Goal: Task Accomplishment & Management: Complete application form

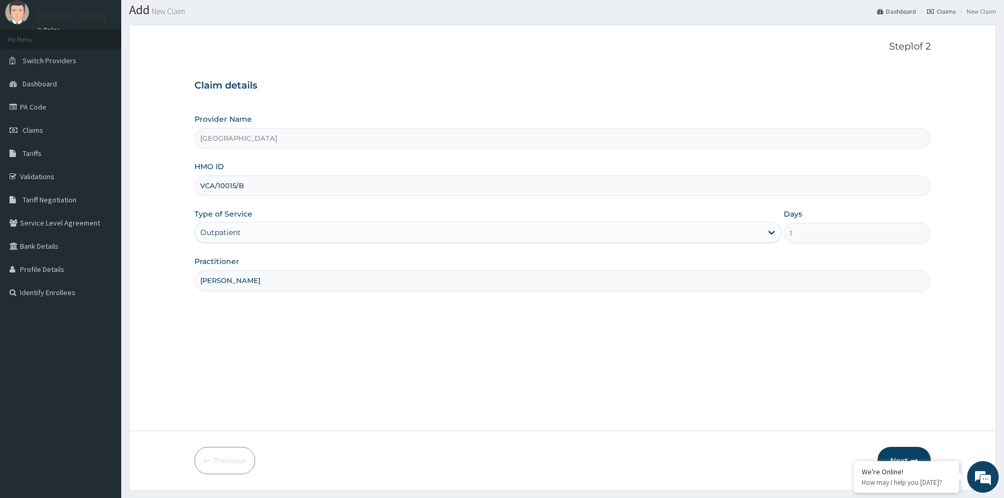
scroll to position [59, 0]
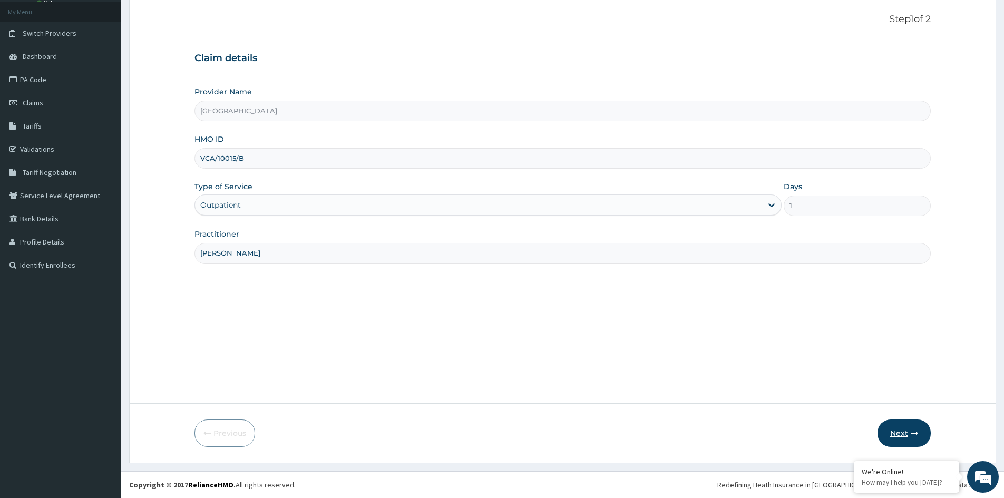
type input "DR MUSA"
click at [902, 425] on button "Next" at bounding box center [904, 433] width 53 height 27
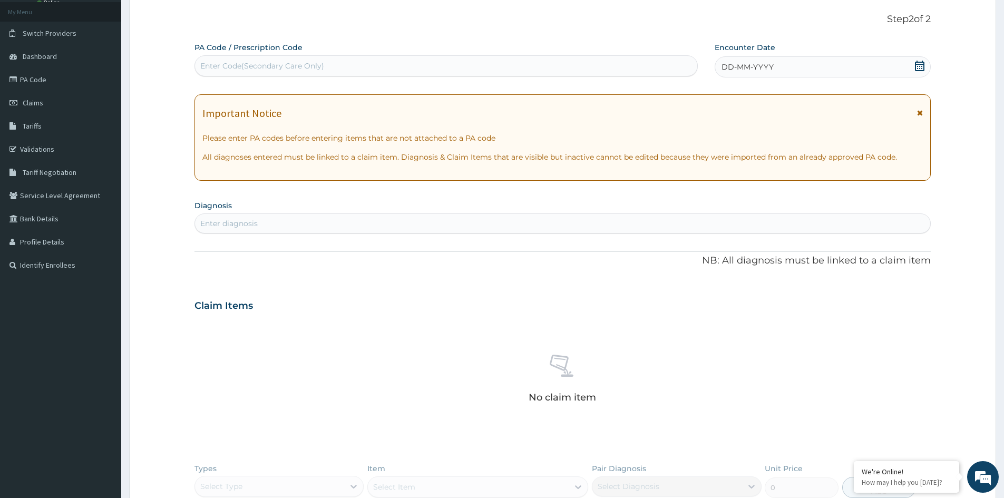
click at [802, 60] on div "DD-MM-YYYY" at bounding box center [823, 66] width 216 height 21
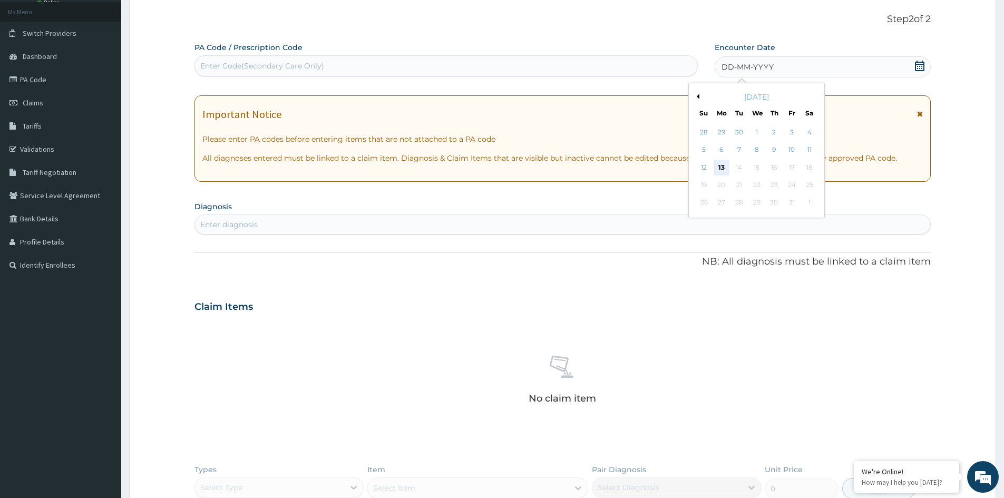
click at [720, 167] on div "13" at bounding box center [722, 168] width 16 height 16
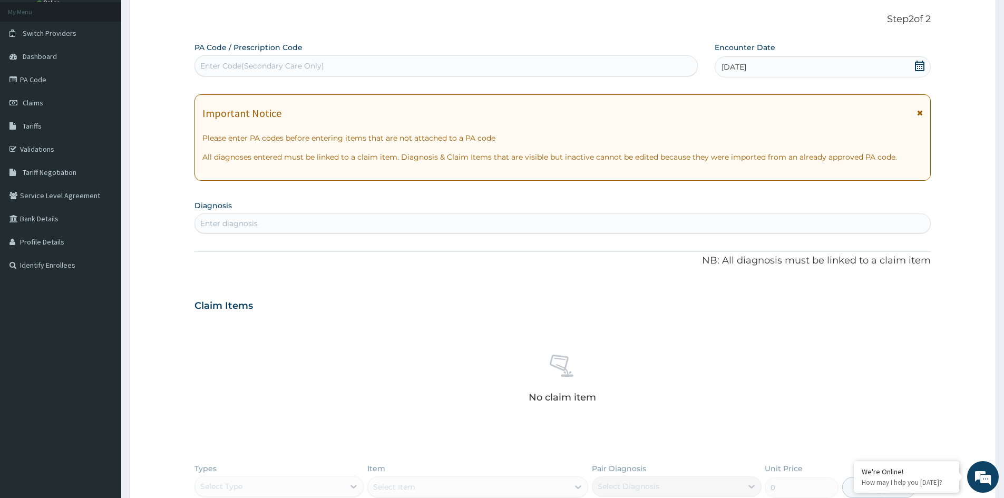
click at [447, 62] on div "Enter Code(Secondary Care Only)" at bounding box center [446, 65] width 502 height 17
type input "PA/E967AF"
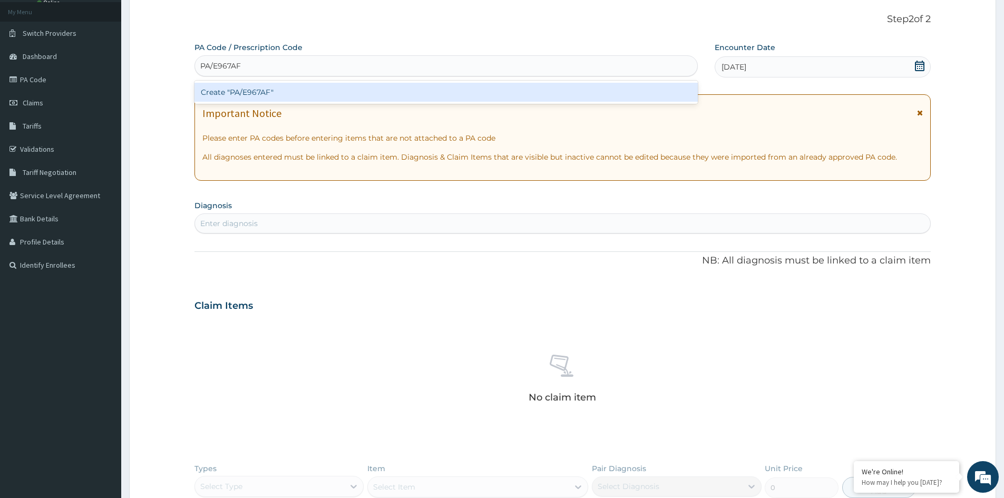
click at [316, 88] on div "Create "PA/E967AF"" at bounding box center [446, 92] width 503 height 19
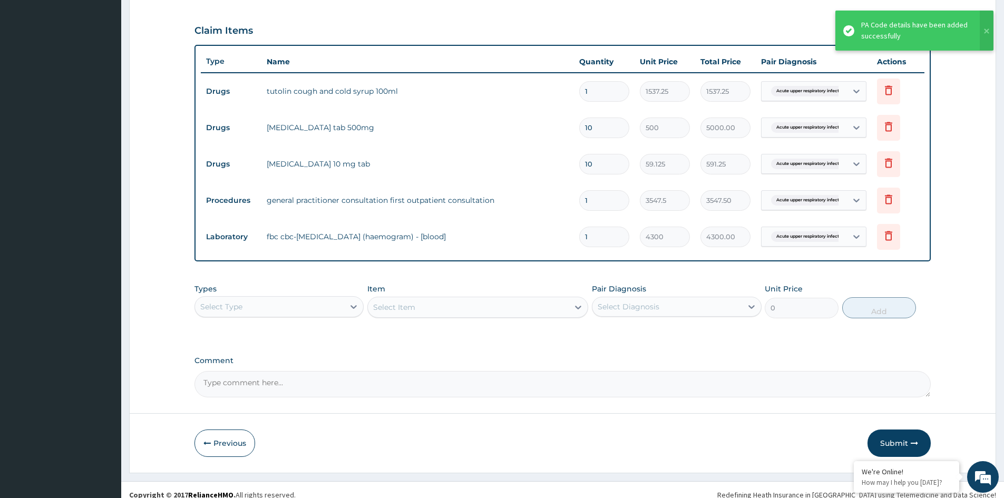
scroll to position [347, 0]
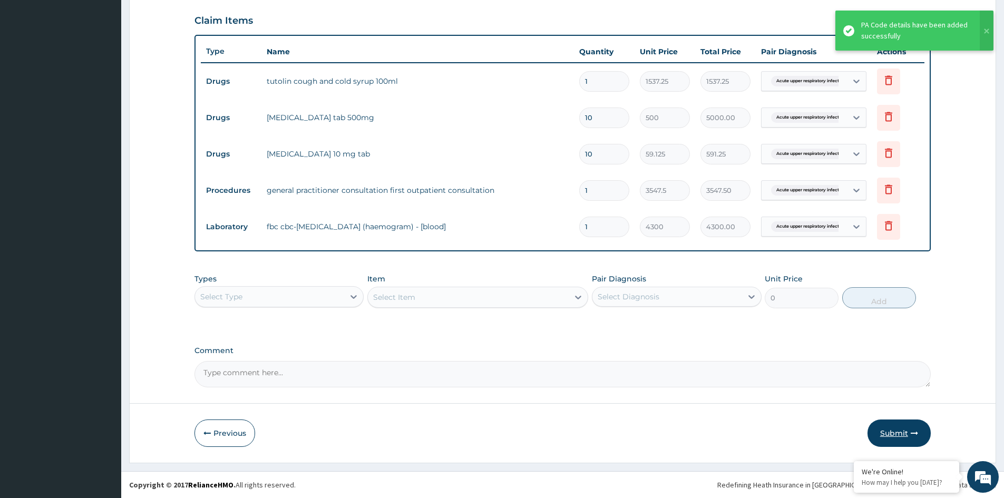
click at [905, 433] on button "Submit" at bounding box center [899, 433] width 63 height 27
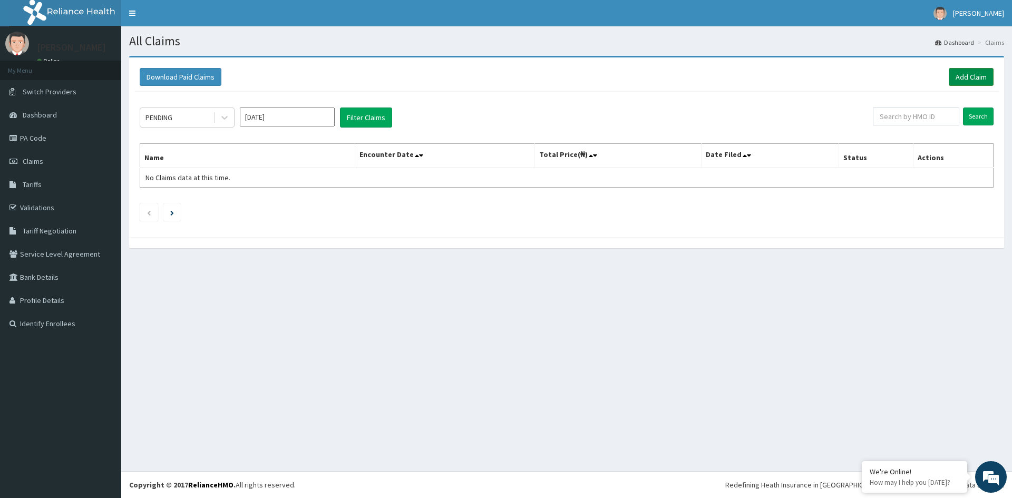
click at [979, 79] on link "Add Claim" at bounding box center [971, 77] width 45 height 18
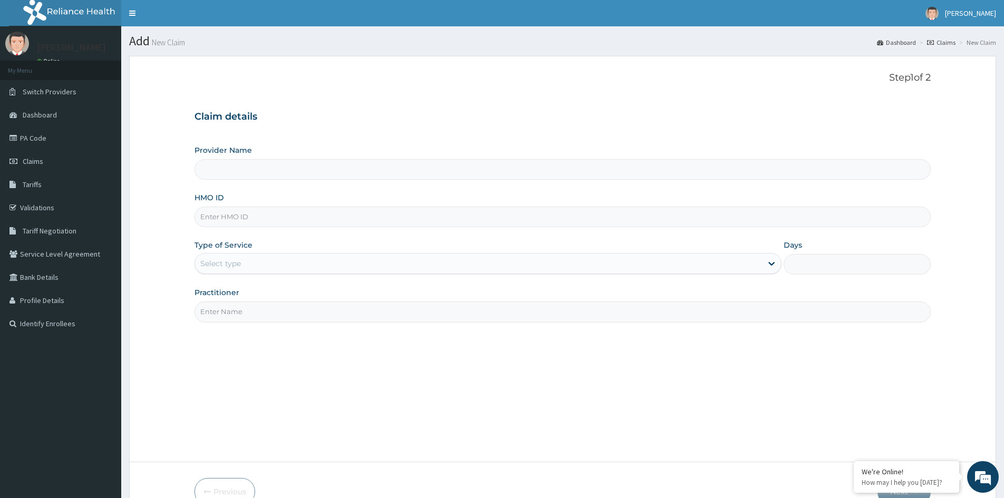
click at [279, 220] on input "HMO ID" at bounding box center [563, 217] width 736 height 21
type input "VCA/"
type input "Great New World Hospital"
type input "VCA/10015/D"
click at [261, 263] on div "Select type" at bounding box center [478, 263] width 567 height 17
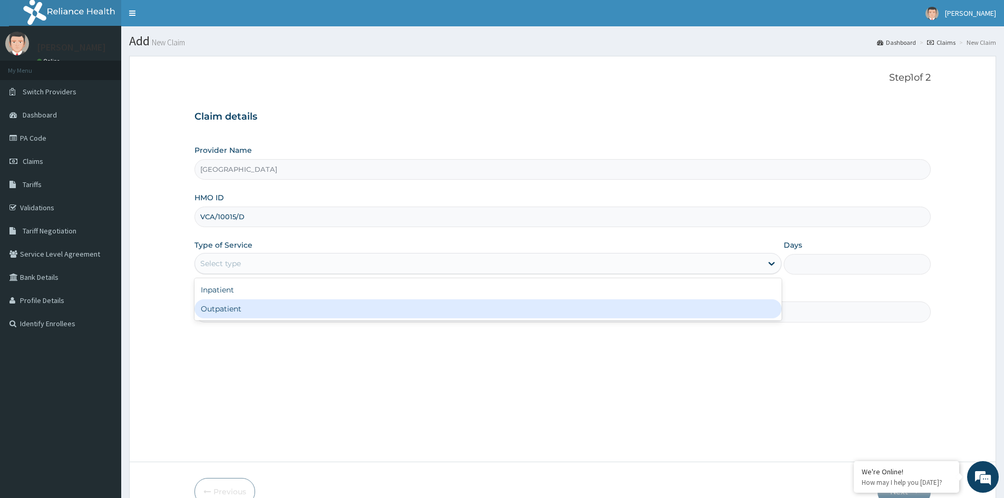
click at [246, 313] on div "Outpatient" at bounding box center [488, 308] width 587 height 19
type input "1"
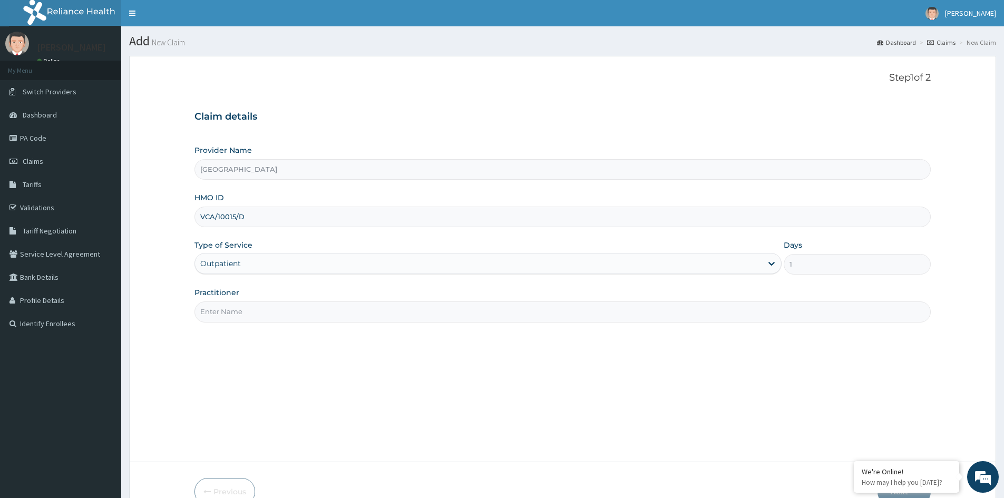
click at [265, 309] on input "Practitioner" at bounding box center [563, 312] width 736 height 21
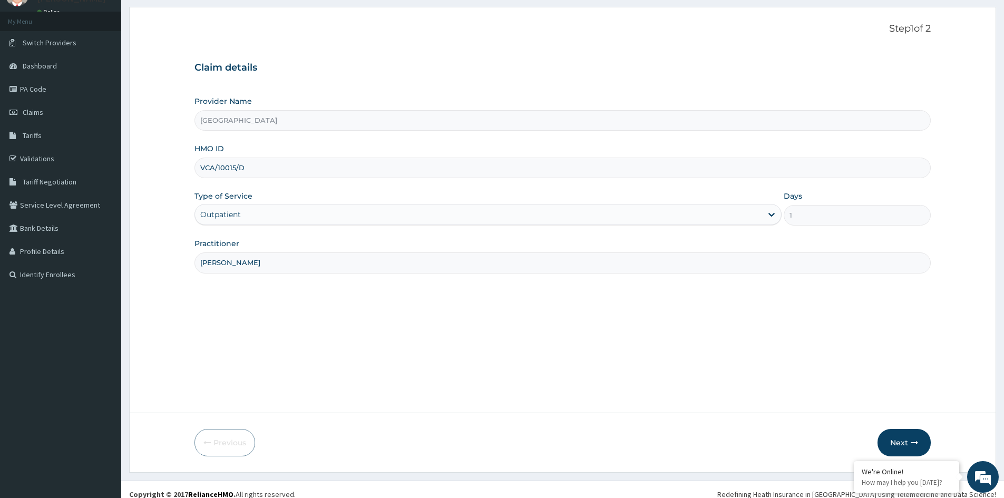
scroll to position [59, 0]
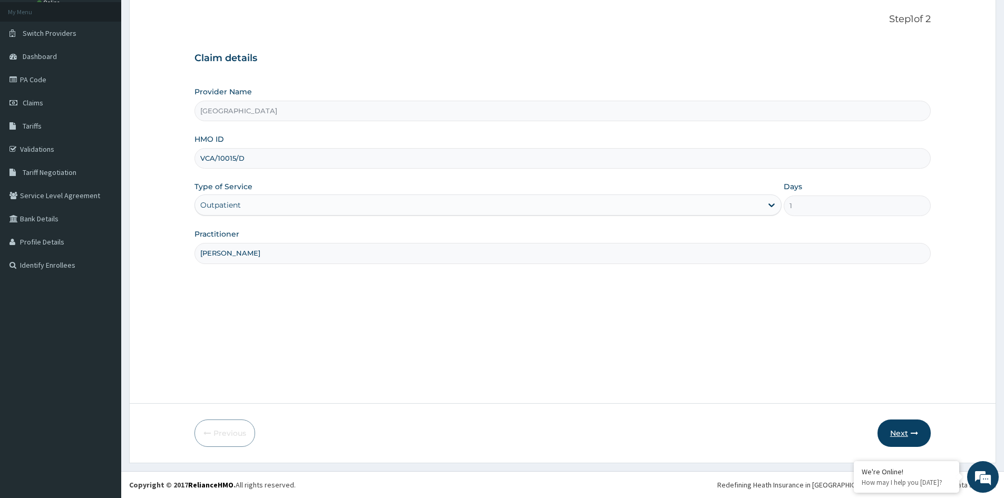
type input "DR MUSA"
click at [914, 434] on icon "button" at bounding box center [914, 433] width 7 height 7
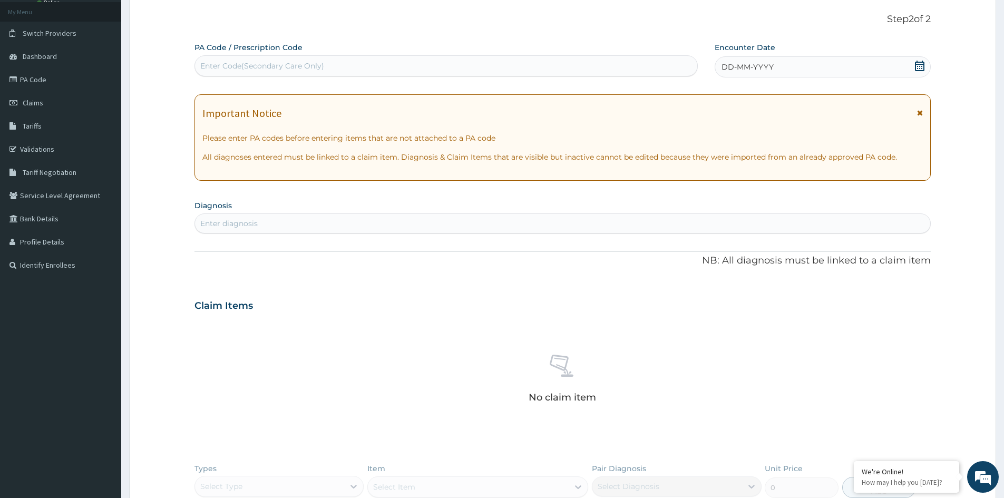
drag, startPoint x: 768, startPoint y: 70, endPoint x: 766, endPoint y: 76, distance: 6.0
click at [769, 70] on span "DD-MM-YYYY" at bounding box center [748, 67] width 52 height 11
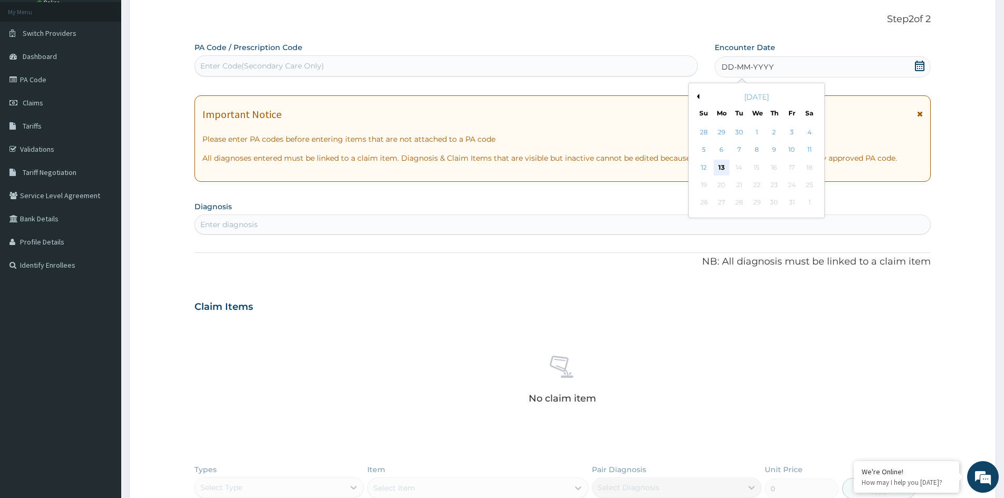
click at [722, 164] on div "13" at bounding box center [722, 168] width 16 height 16
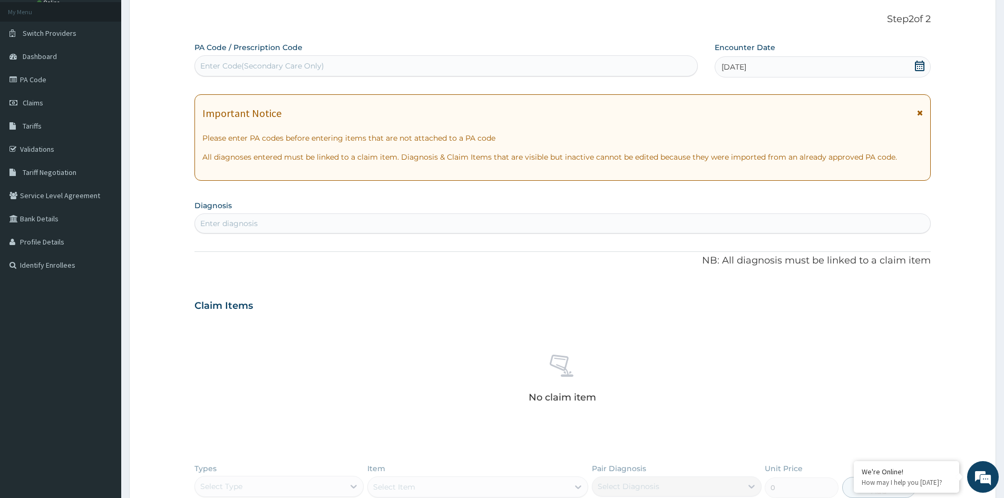
click at [303, 68] on div "Enter Code(Secondary Care Only)" at bounding box center [262, 66] width 124 height 11
type input "PA/C6BC14"
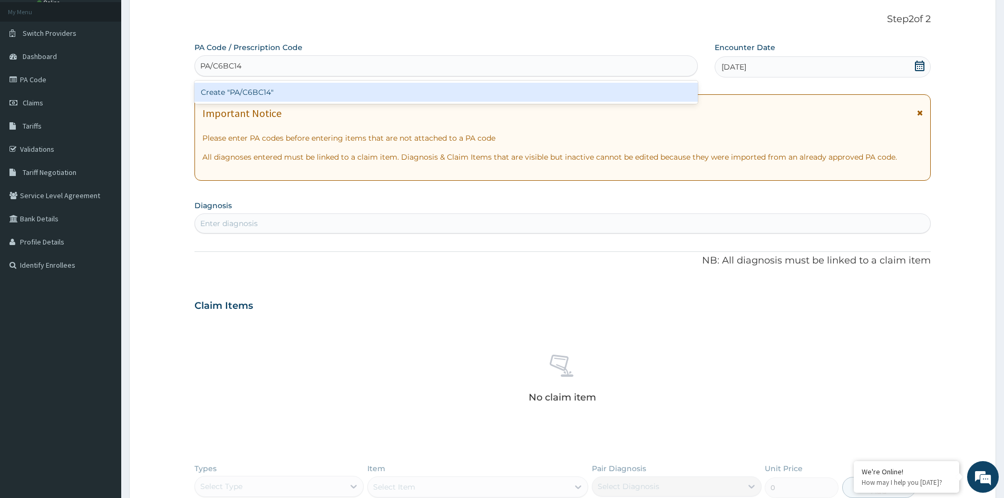
click at [291, 89] on div "Create "PA/C6BC14"" at bounding box center [446, 92] width 503 height 19
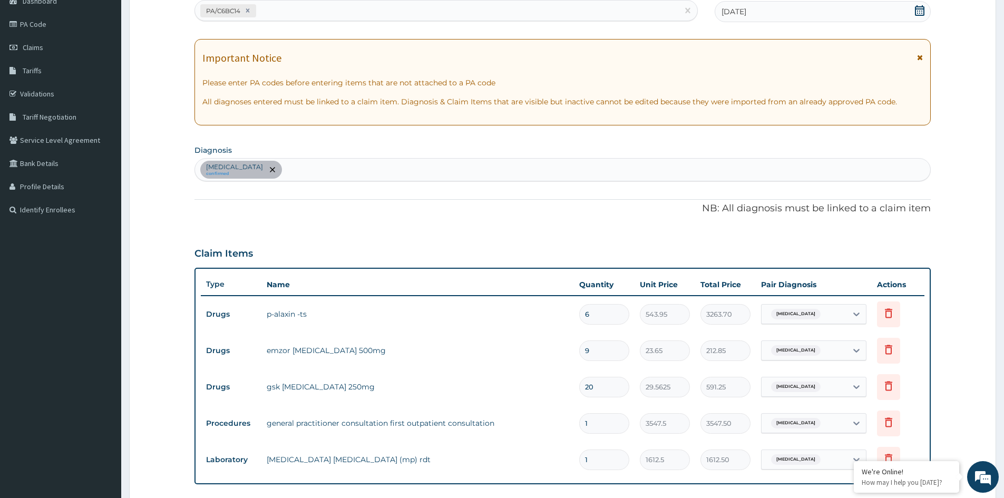
scroll to position [0, 0]
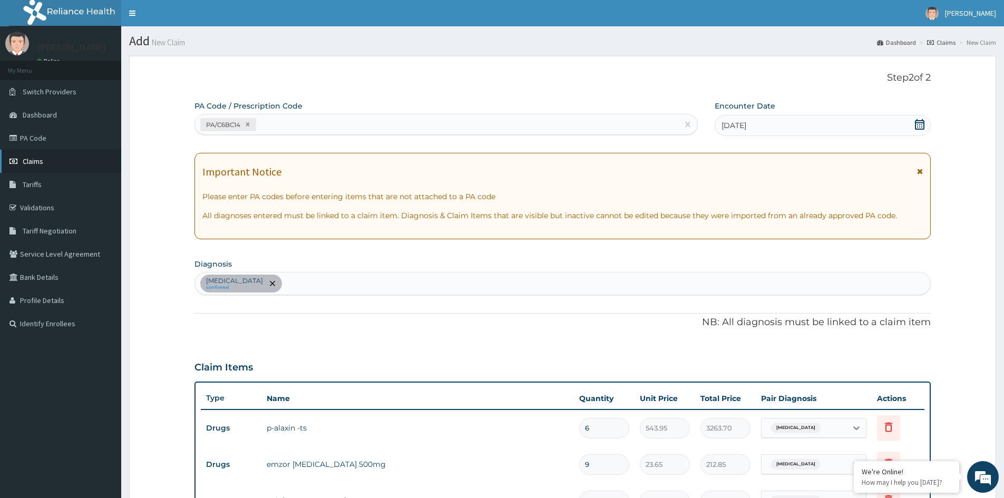
click at [35, 162] on span "Claims" at bounding box center [33, 161] width 21 height 9
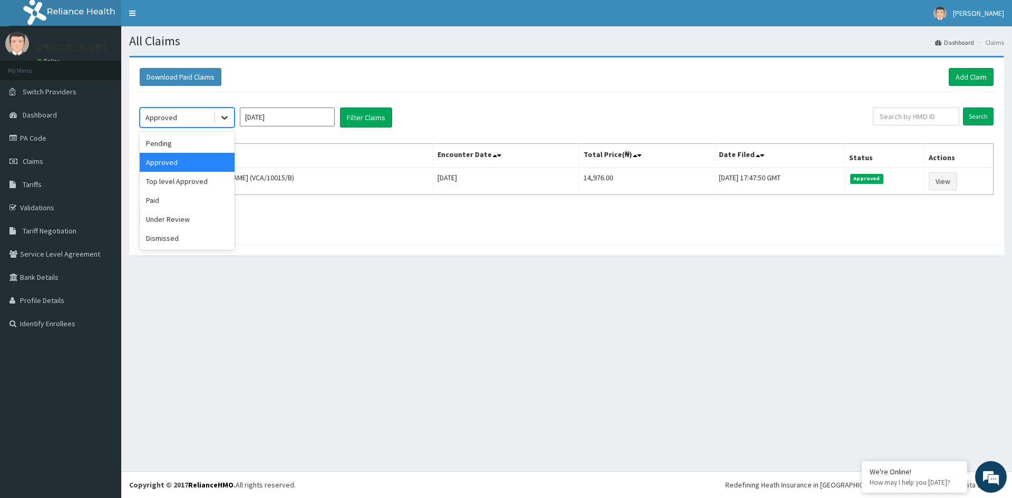
click at [224, 117] on icon at bounding box center [224, 117] width 11 height 11
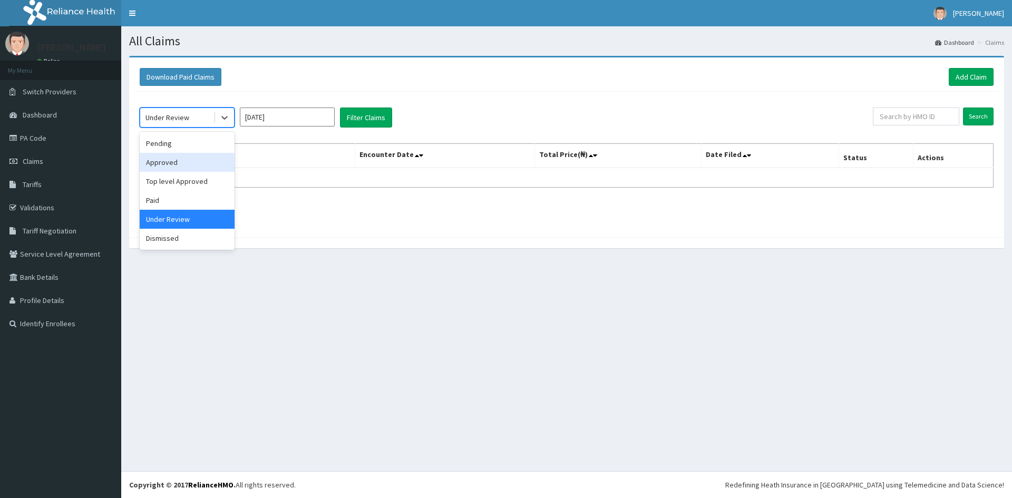
click at [188, 163] on div "Approved" at bounding box center [187, 162] width 95 height 19
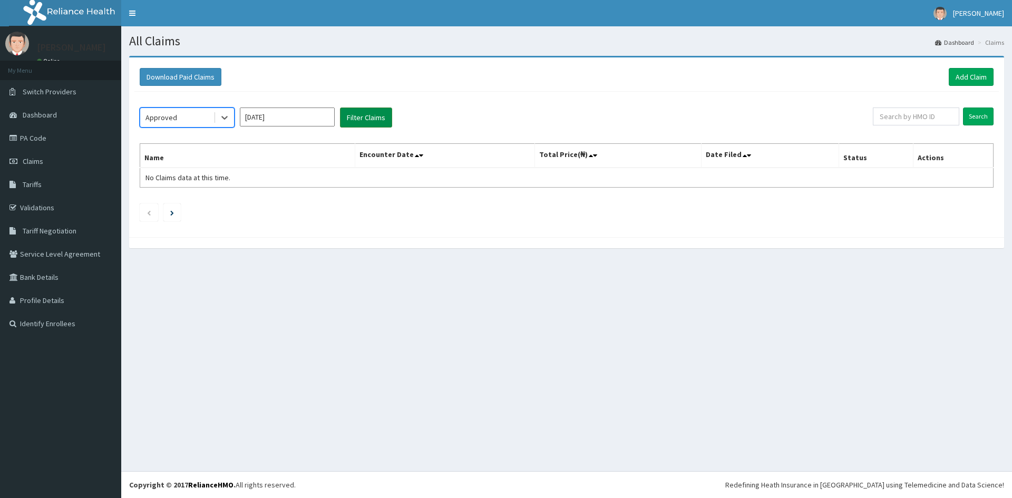
click at [379, 117] on button "Filter Claims" at bounding box center [366, 118] width 52 height 20
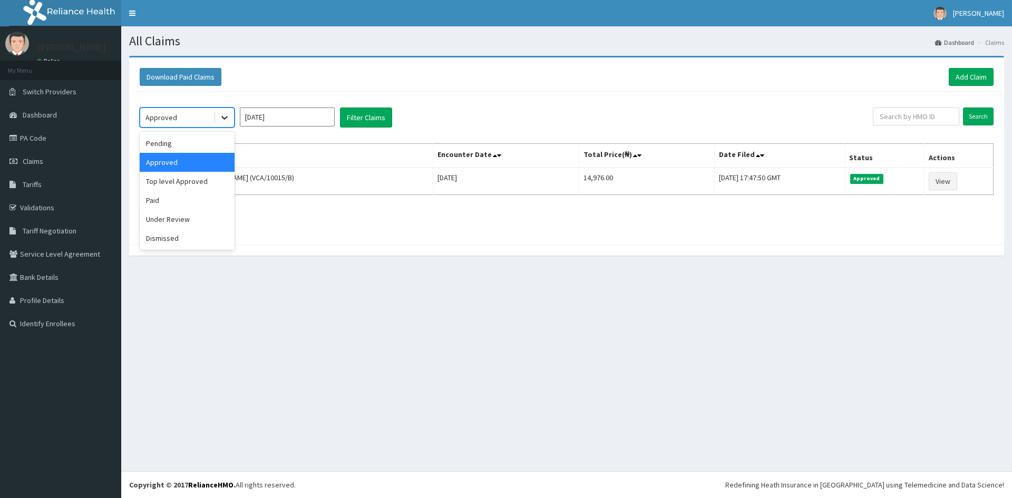
click at [219, 120] on div at bounding box center [224, 117] width 19 height 19
click at [173, 238] on div "Dismissed" at bounding box center [187, 238] width 95 height 19
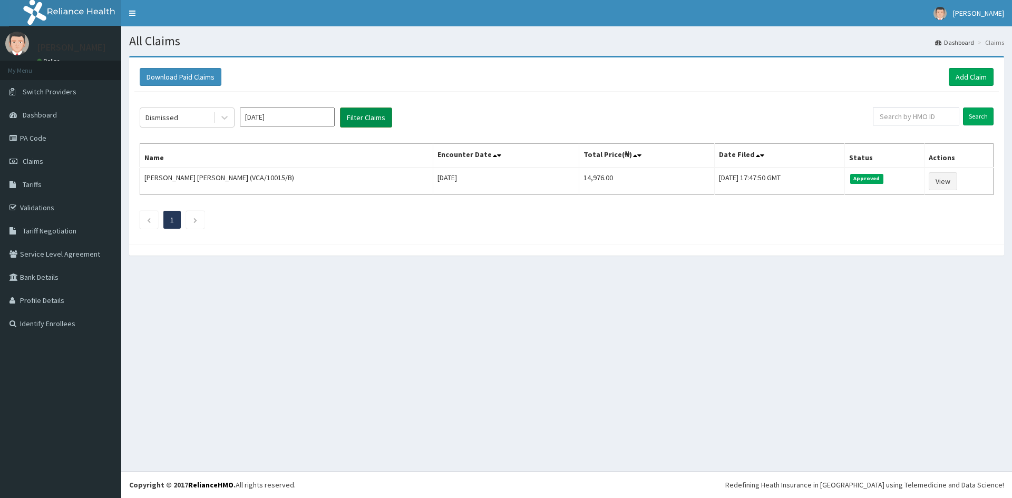
click at [378, 119] on button "Filter Claims" at bounding box center [366, 118] width 52 height 20
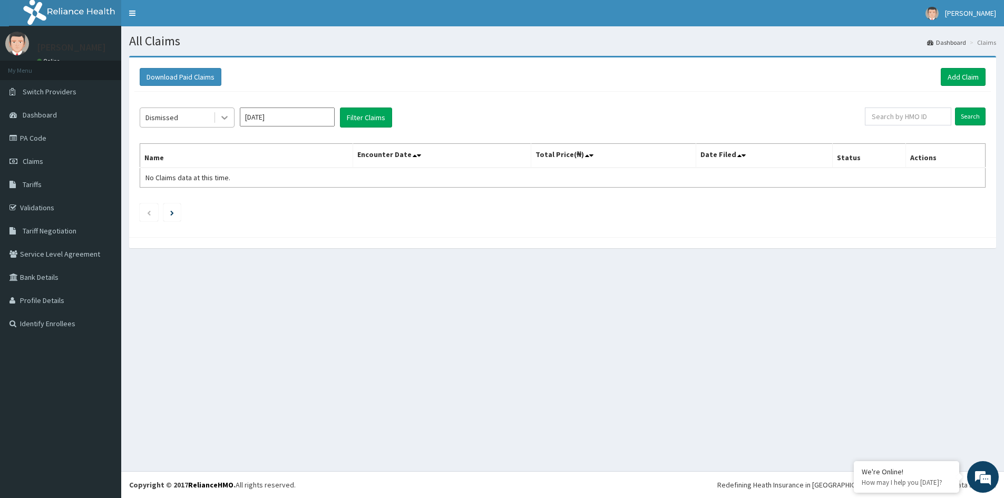
click at [221, 118] on icon at bounding box center [224, 117] width 11 height 11
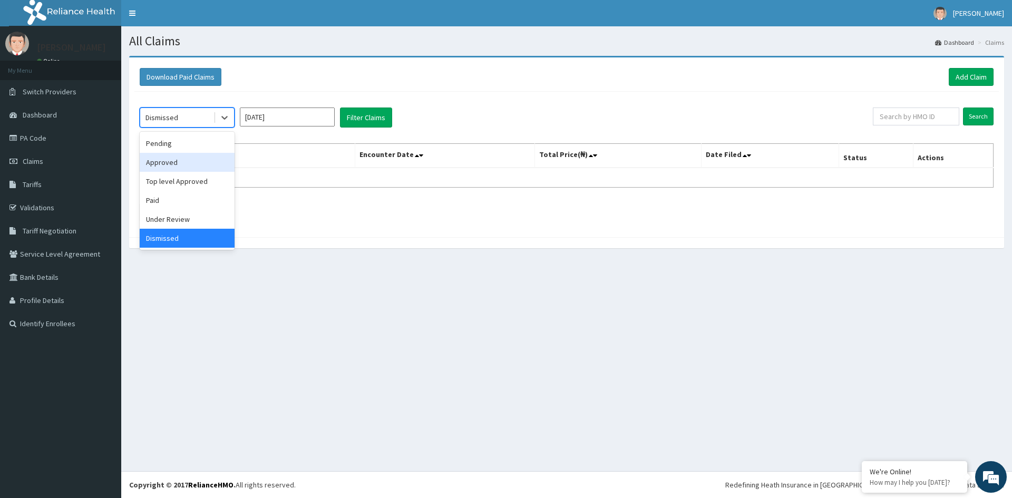
click at [190, 161] on div "Approved" at bounding box center [187, 162] width 95 height 19
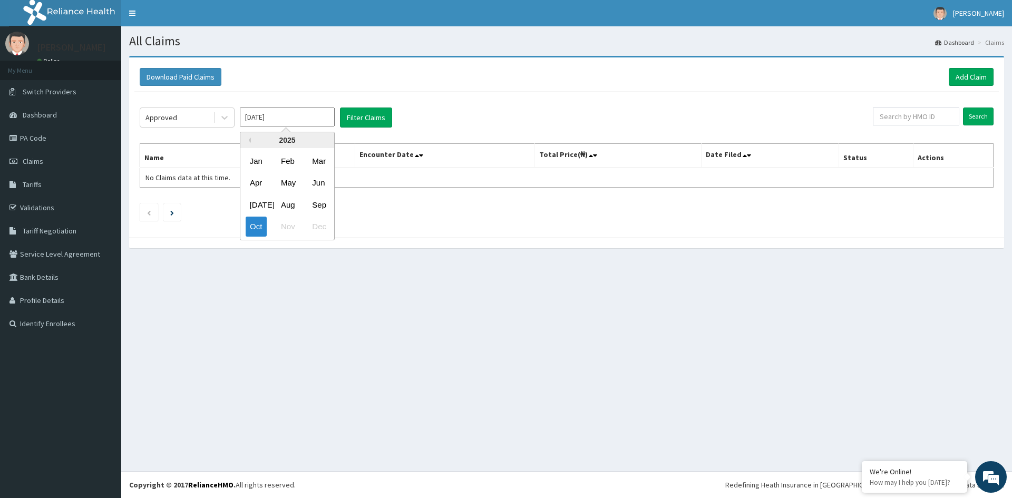
click at [303, 122] on input "[DATE]" at bounding box center [287, 117] width 95 height 19
click at [318, 202] on div "Sep" at bounding box center [318, 205] width 21 height 20
type input "Sep 2025"
click at [366, 117] on button "Filter Claims" at bounding box center [366, 118] width 52 height 20
click at [968, 76] on link "Add Claim" at bounding box center [971, 77] width 45 height 18
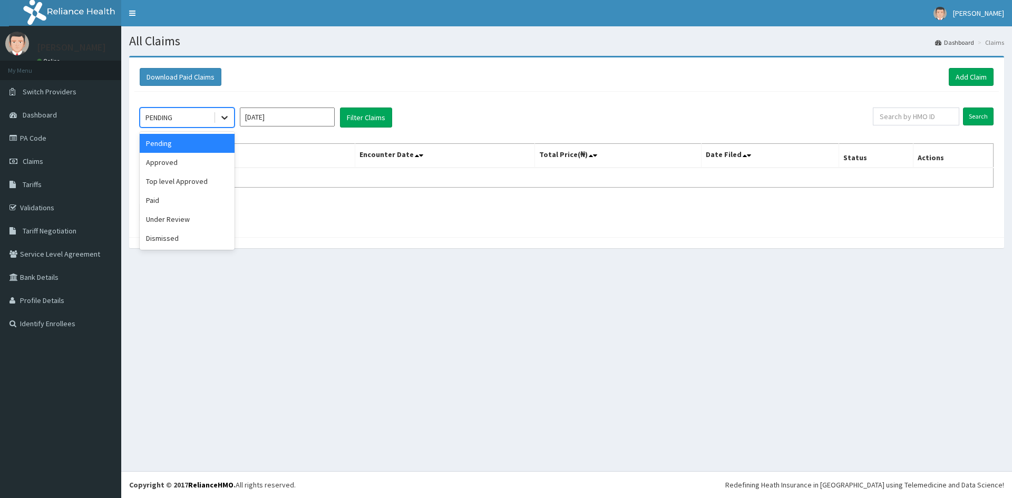
click at [227, 119] on icon at bounding box center [224, 117] width 11 height 11
click at [193, 163] on div "Approved" at bounding box center [187, 162] width 95 height 19
click at [373, 117] on button "Filter Claims" at bounding box center [366, 118] width 52 height 20
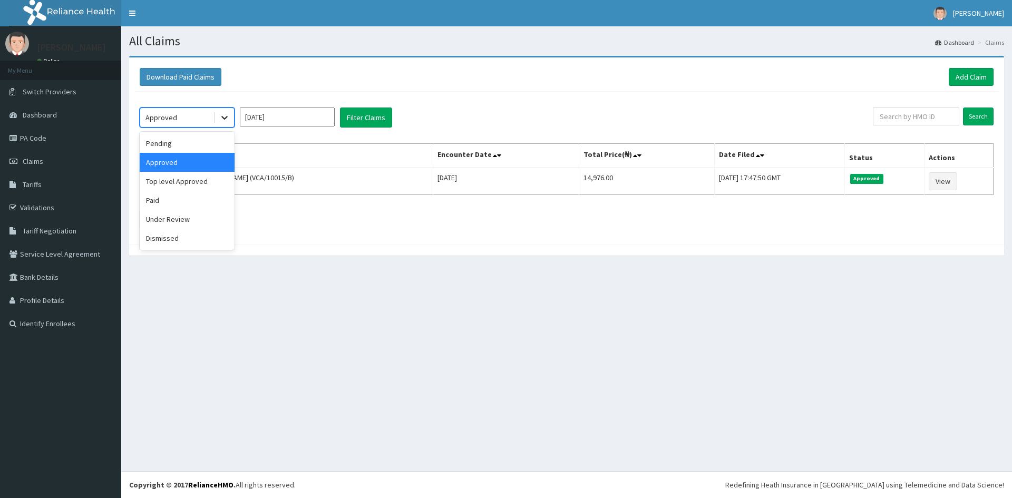
click at [223, 113] on icon at bounding box center [224, 117] width 11 height 11
click at [188, 222] on div "Under Review" at bounding box center [187, 219] width 95 height 19
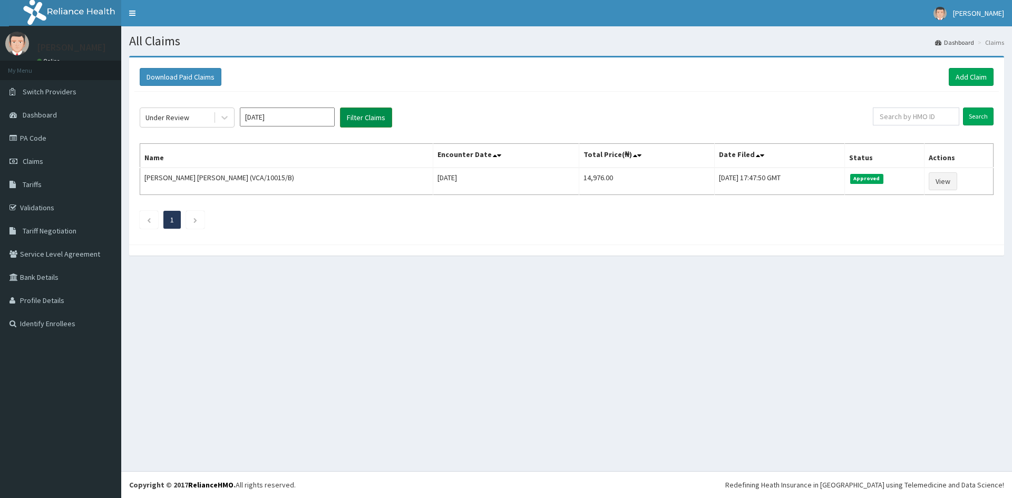
click at [370, 113] on button "Filter Claims" at bounding box center [366, 118] width 52 height 20
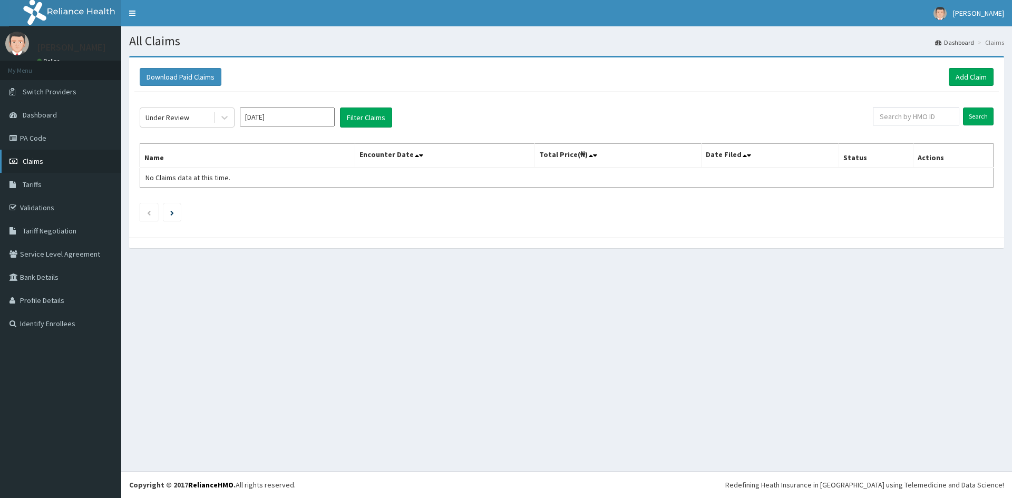
click at [46, 161] on link "Claims" at bounding box center [60, 161] width 121 height 23
click at [980, 79] on link "Add Claim" at bounding box center [971, 77] width 45 height 18
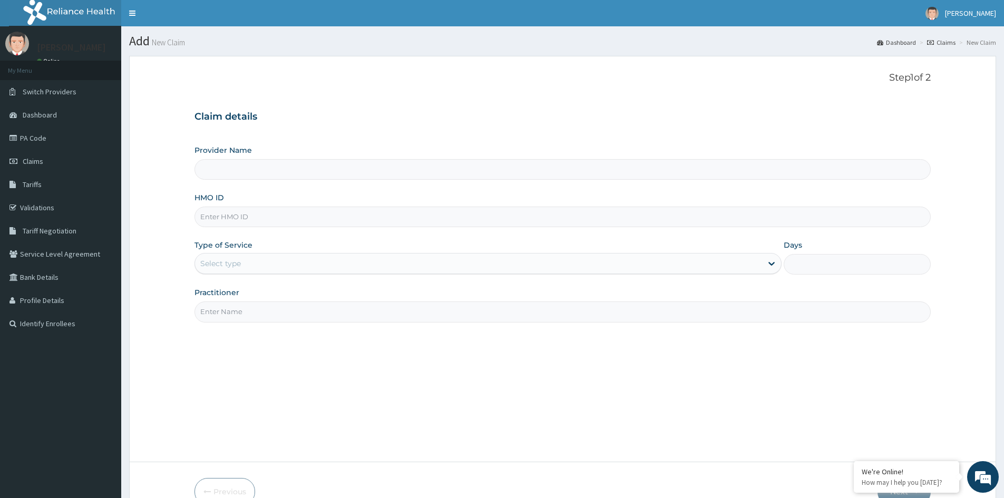
click at [305, 214] on input "HMO ID" at bounding box center [563, 217] width 736 height 21
type input "[GEOGRAPHIC_DATA]"
type input "v"
type input "VCA/10015/D"
click at [270, 267] on div "Select type" at bounding box center [478, 263] width 567 height 17
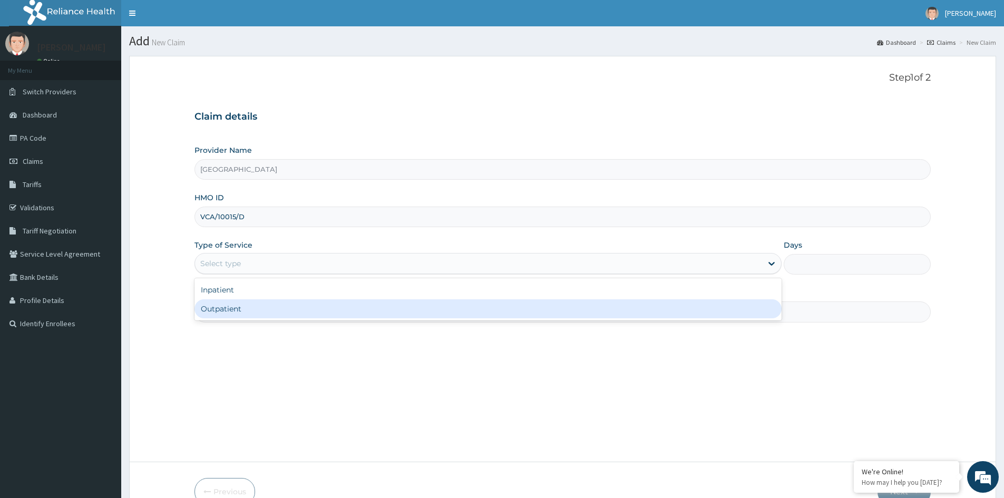
click at [234, 311] on div "Outpatient" at bounding box center [488, 308] width 587 height 19
type input "1"
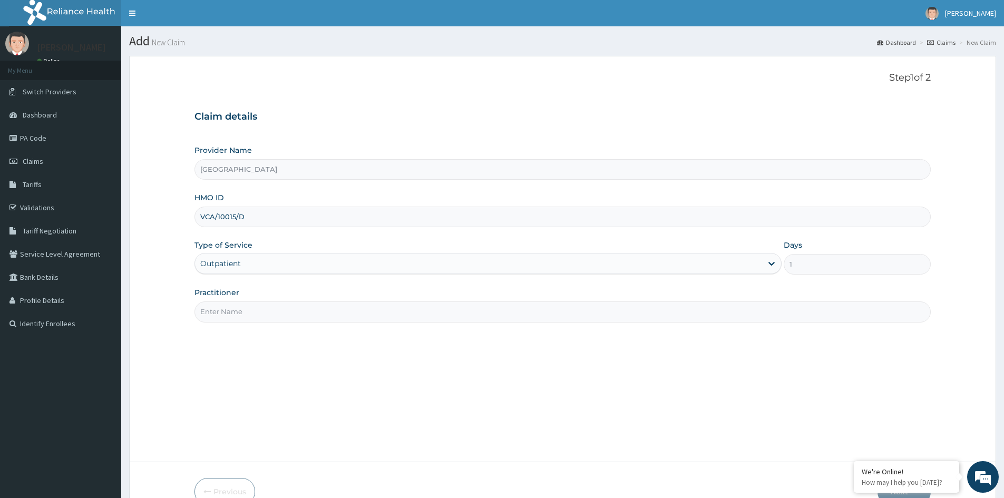
click at [240, 313] on input "Practitioner" at bounding box center [563, 312] width 736 height 21
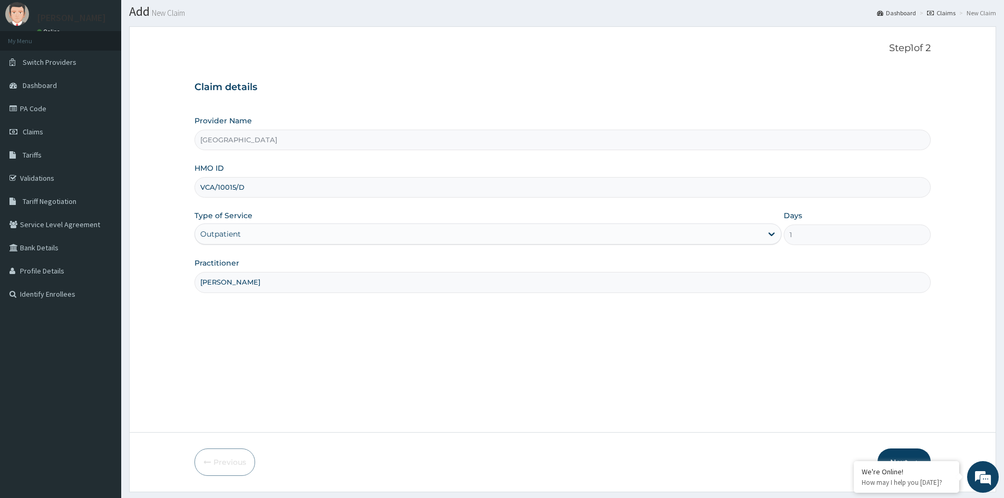
scroll to position [59, 0]
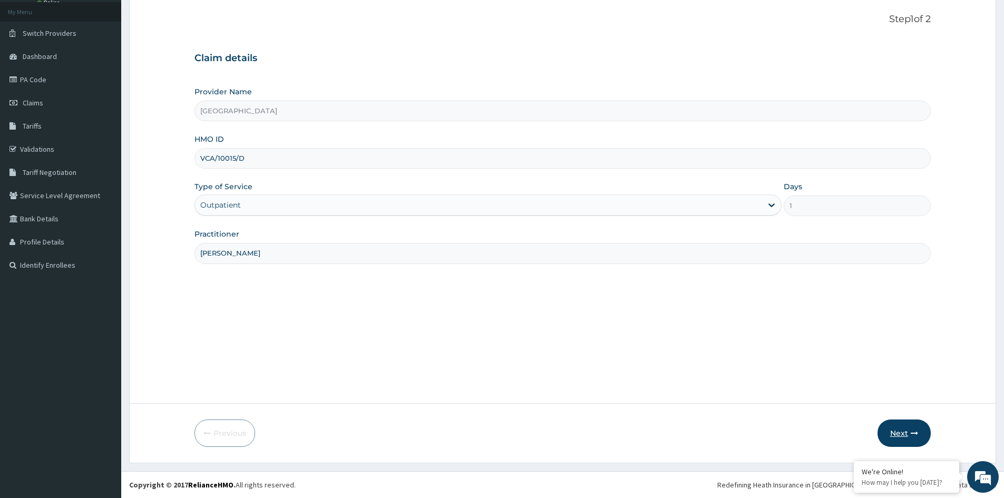
type input "[PERSON_NAME]"
click at [901, 433] on button "Next" at bounding box center [904, 433] width 53 height 27
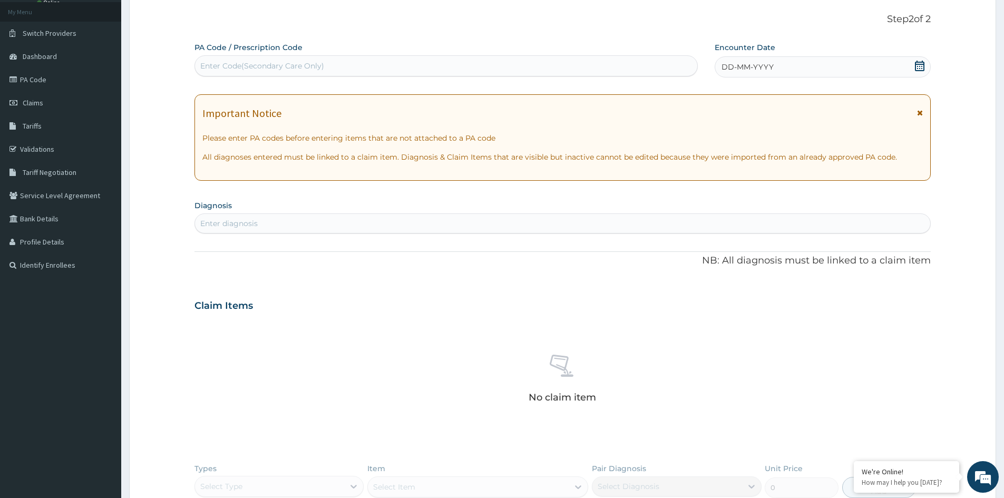
click at [922, 65] on icon at bounding box center [920, 66] width 11 height 11
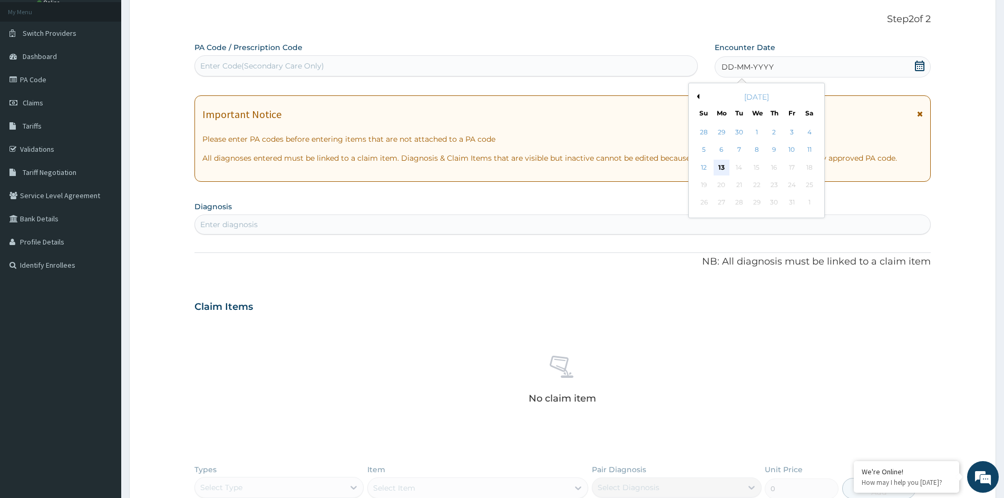
click at [720, 169] on div "13" at bounding box center [722, 168] width 16 height 16
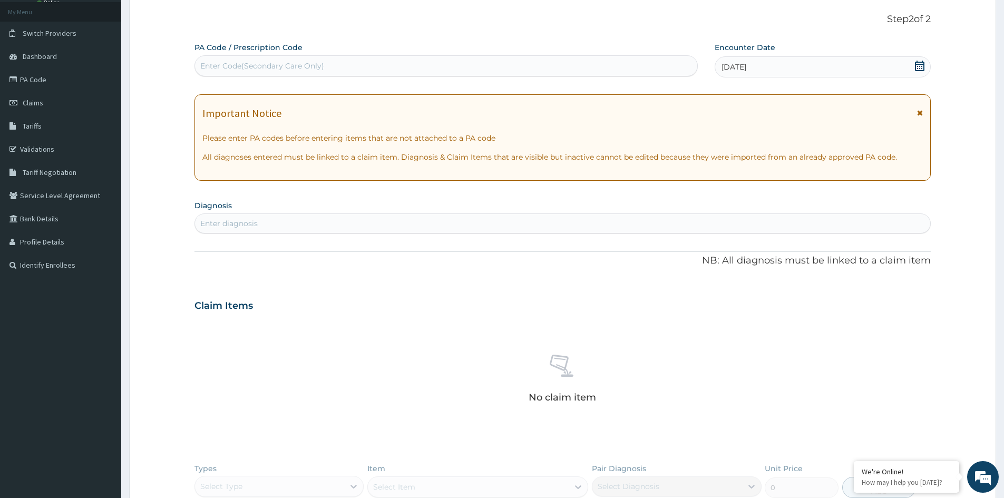
click at [315, 62] on div "Enter Code(Secondary Care Only)" at bounding box center [262, 66] width 124 height 11
type input "PA/C6BC14"
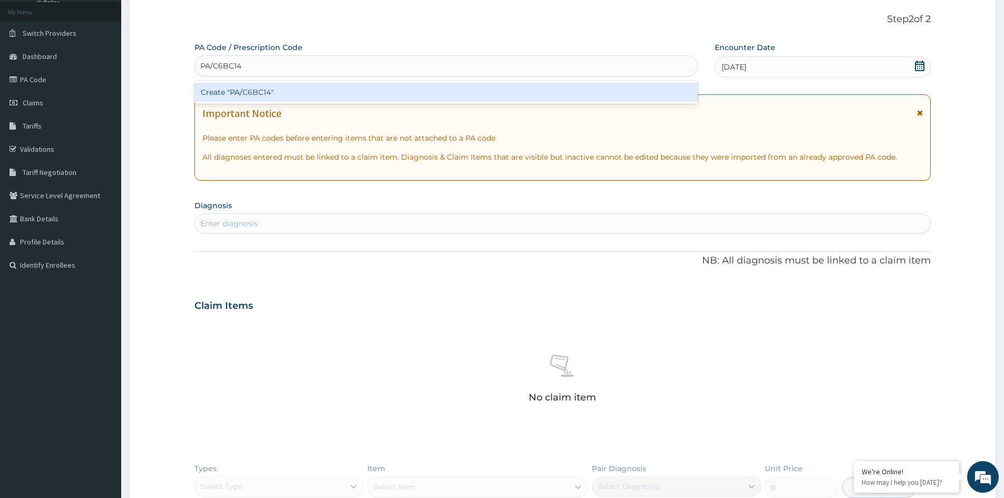
click at [285, 91] on div "Create "PA/C6BC14"" at bounding box center [446, 92] width 503 height 19
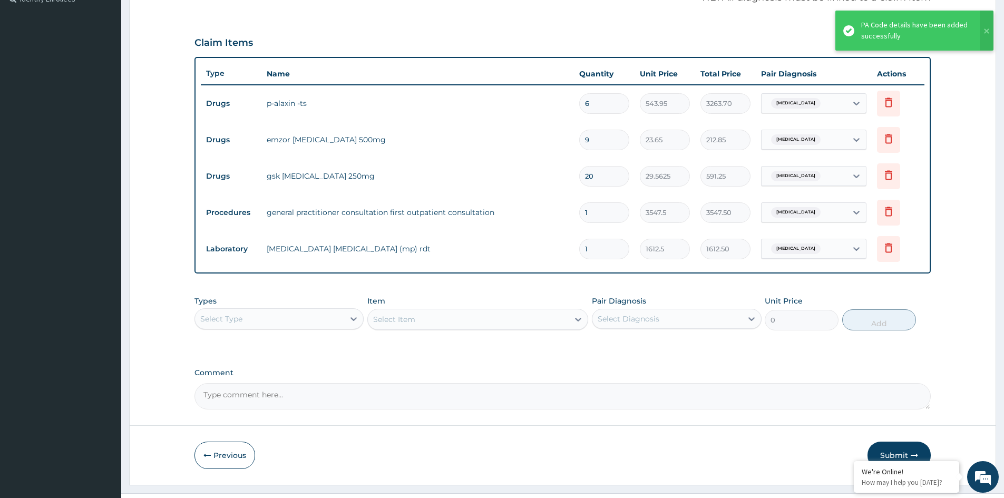
scroll to position [347, 0]
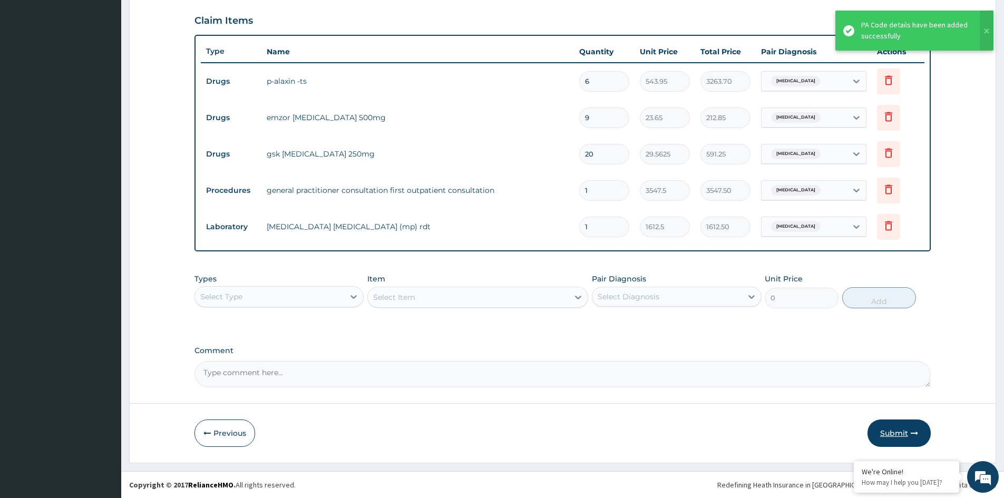
click at [899, 431] on button "Submit" at bounding box center [899, 433] width 63 height 27
